Goal: Entertainment & Leisure: Consume media (video, audio)

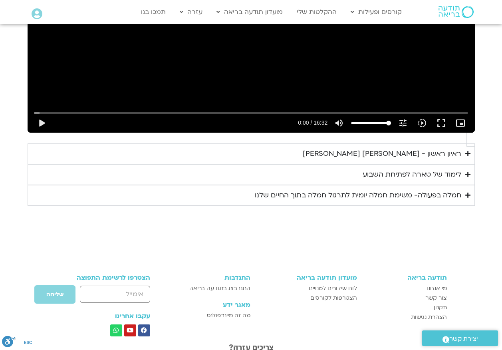
scroll to position [1398, 0]
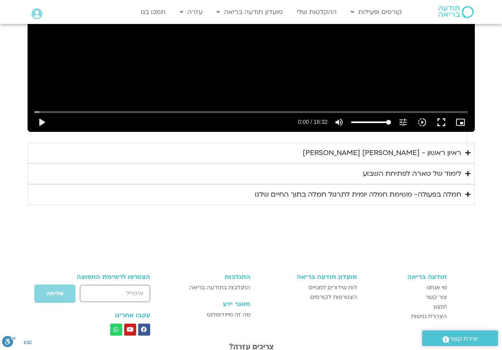
type input "1071.88"
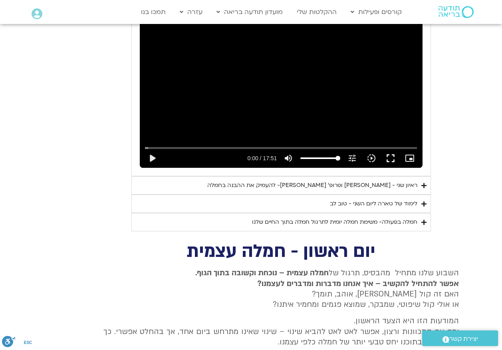
scroll to position [847, 0]
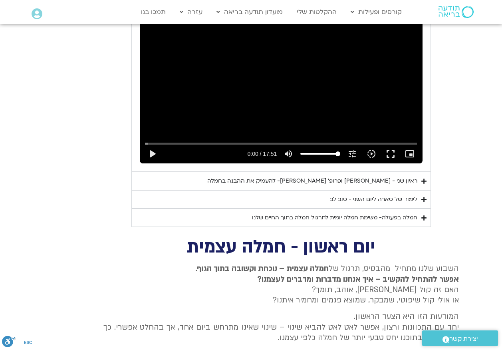
click at [368, 176] on div "ראיון שני - [PERSON_NAME]׳ [PERSON_NAME]- להעמיק את ההבנה בחמלה" at bounding box center [312, 181] width 210 height 10
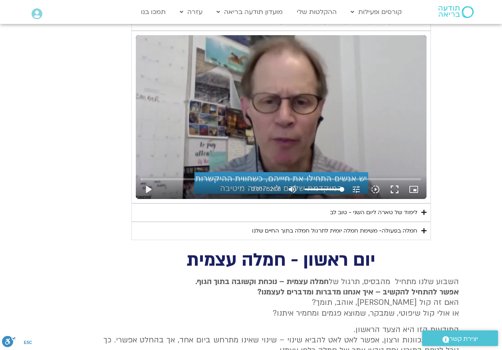
scroll to position [1007, 0]
click at [149, 180] on button "play_arrow" at bounding box center [148, 188] width 19 height 19
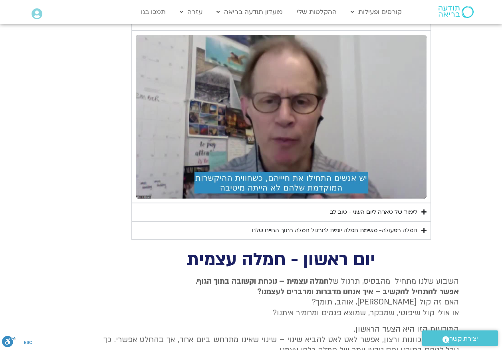
click at [111, 256] on h2 "יום ראשון - חמלה עצמית" at bounding box center [280, 260] width 355 height 16
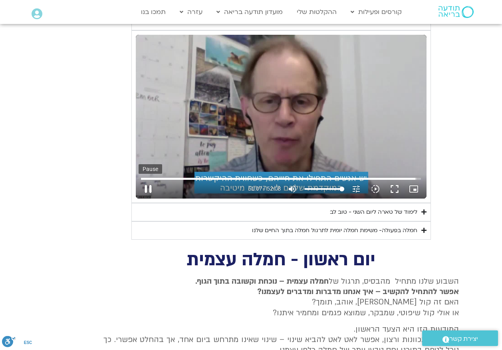
click at [144, 179] on button "pause" at bounding box center [148, 188] width 19 height 19
type input "3067.828243"
